Goal: Task Accomplishment & Management: Manage account settings

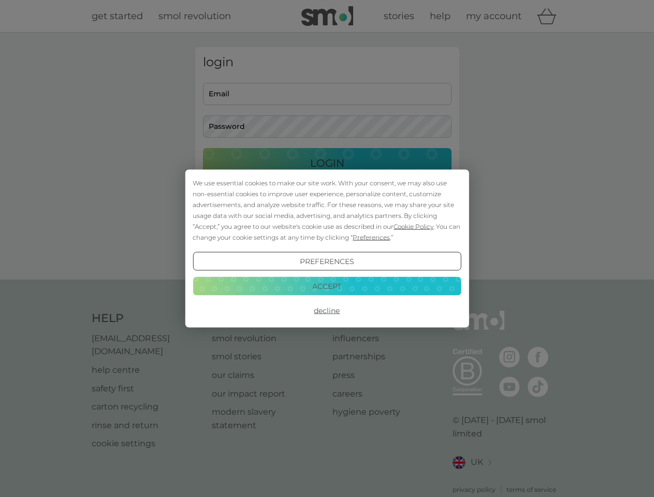
click at [414, 226] on span "Cookie Policy" at bounding box center [413, 227] width 40 height 8
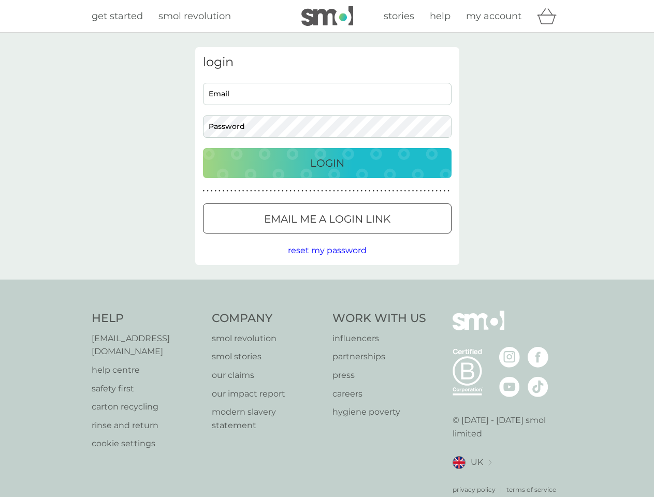
click at [370, 237] on div "login Email Password Login ● ● ● ● ● ● ● ● ● ● ● ● ● ● ● ● ● ● ● ● ● ● ● ● ● ● …" at bounding box center [327, 156] width 264 height 218
click at [327, 261] on div "login Email Password Login ● ● ● ● ● ● ● ● ● ● ● ● ● ● ● ● ● ● ● ● ● ● ● ● ● ● …" at bounding box center [327, 156] width 264 height 218
click at [327, 311] on div "Help [EMAIL_ADDRESS][DOMAIN_NAME] help centre safety first carton recycling rin…" at bounding box center [327, 403] width 471 height 184
click at [327, 286] on div "Help [EMAIL_ADDRESS][DOMAIN_NAME] help centre safety first carton recycling rin…" at bounding box center [327, 402] width 654 height 246
